Goal: Unclear: Unclear

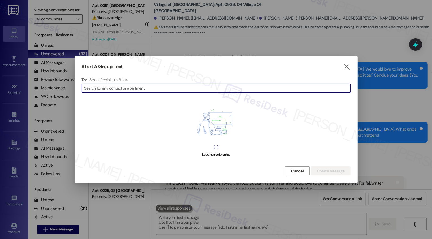
scroll to position [4114, 0]
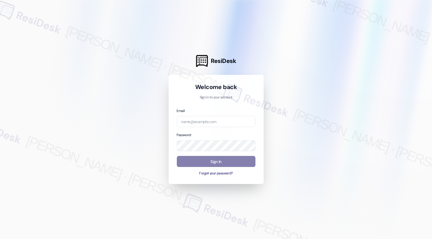
click at [348, 101] on div at bounding box center [216, 119] width 432 height 239
click at [125, 124] on div at bounding box center [216, 119] width 432 height 239
click at [197, 118] on input "email" at bounding box center [216, 121] width 79 height 11
